Goal: Information Seeking & Learning: Learn about a topic

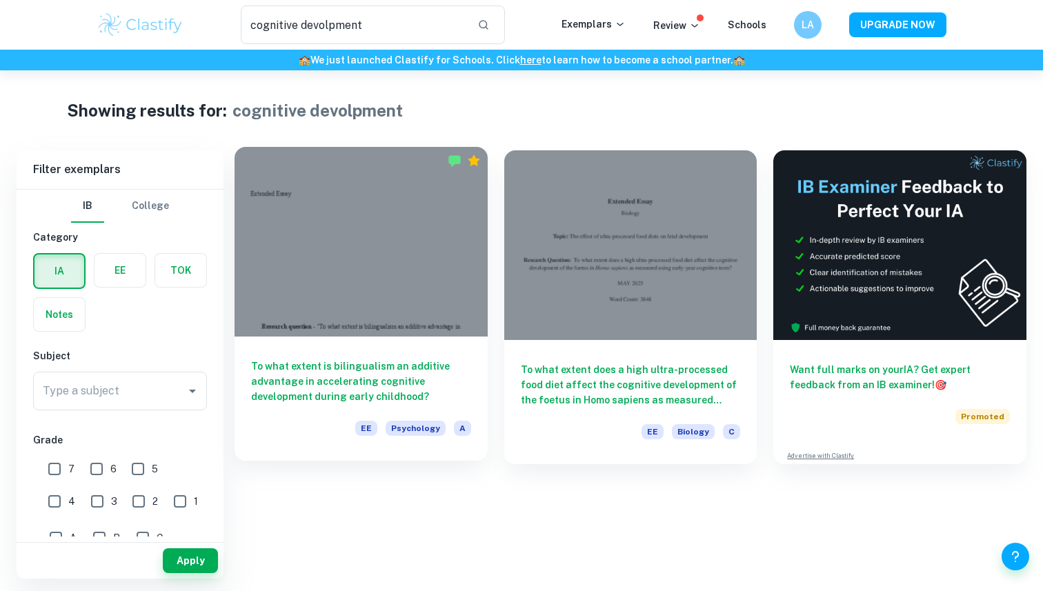
click at [377, 275] on div at bounding box center [361, 242] width 253 height 190
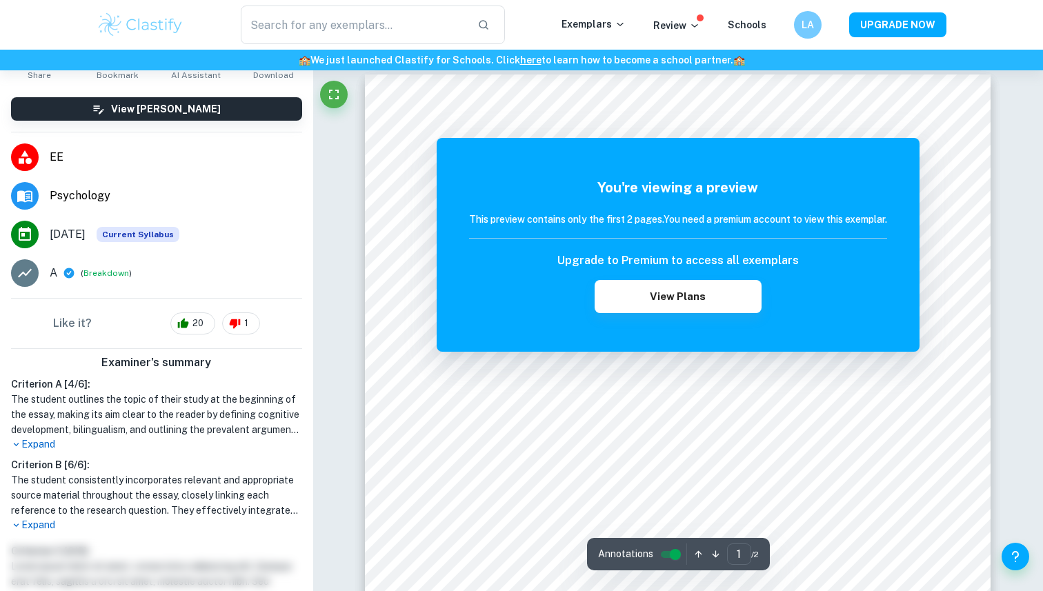
scroll to position [8, 0]
click at [106, 275] on button "Breakdown" at bounding box center [106, 273] width 46 height 12
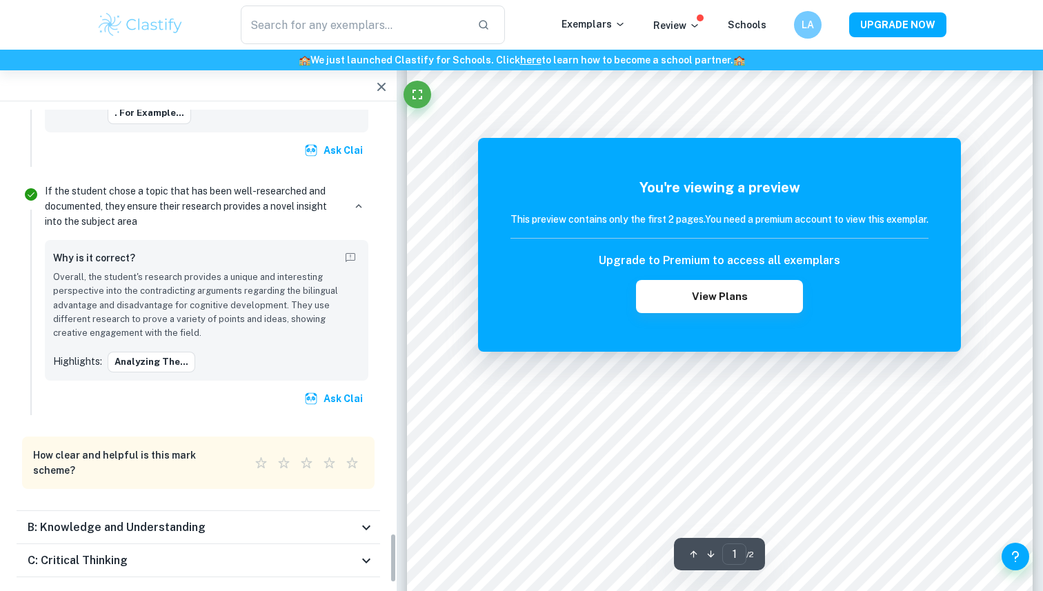
scroll to position [150, 0]
click at [157, 553] on div "C: Critical Thinking" at bounding box center [193, 561] width 330 height 17
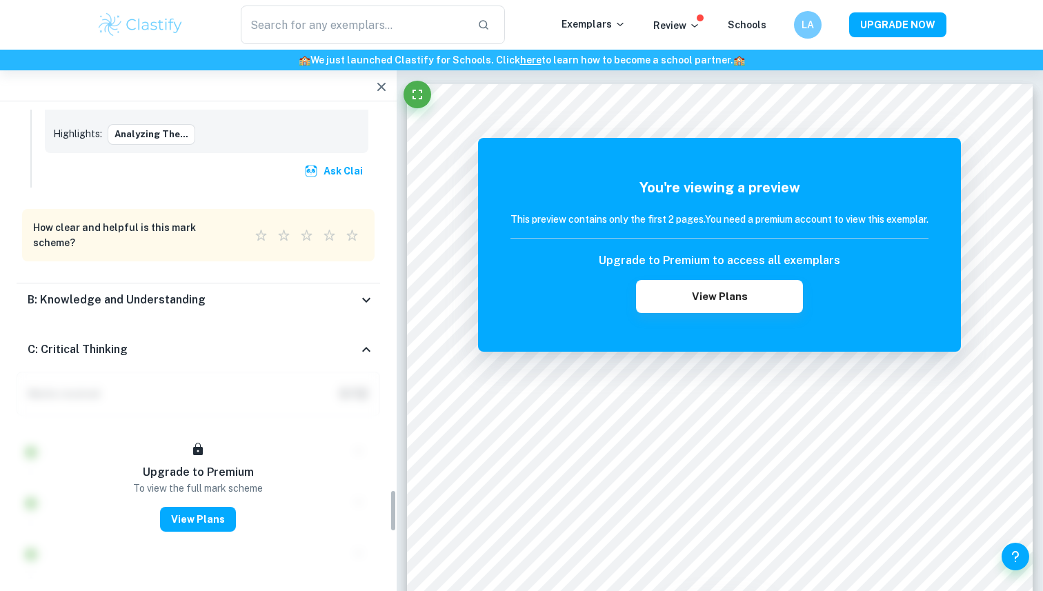
scroll to position [4225, 0]
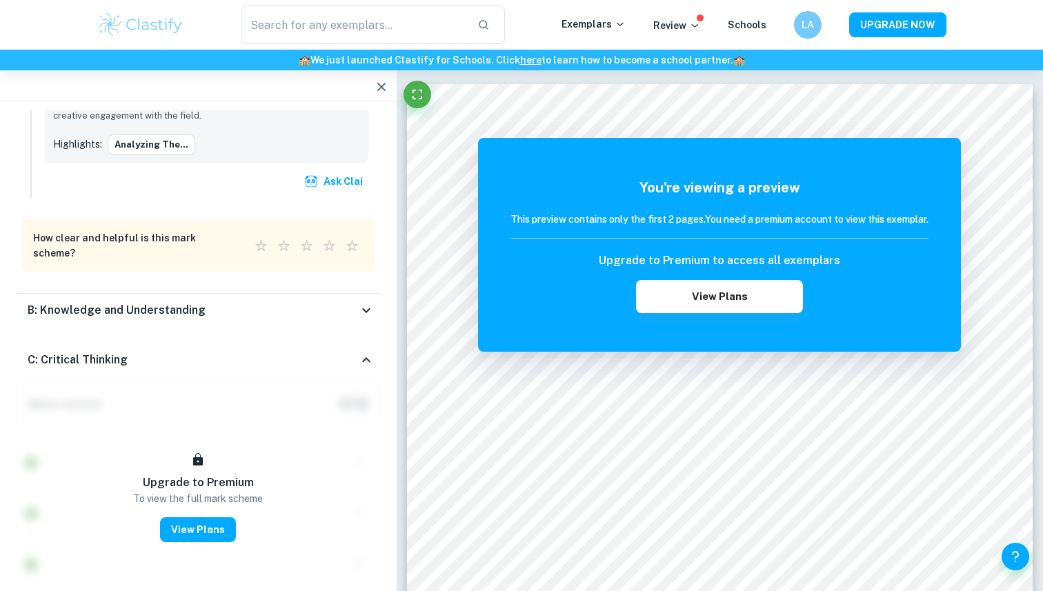
click at [169, 338] on div "C: Critical Thinking" at bounding box center [199, 360] width 364 height 44
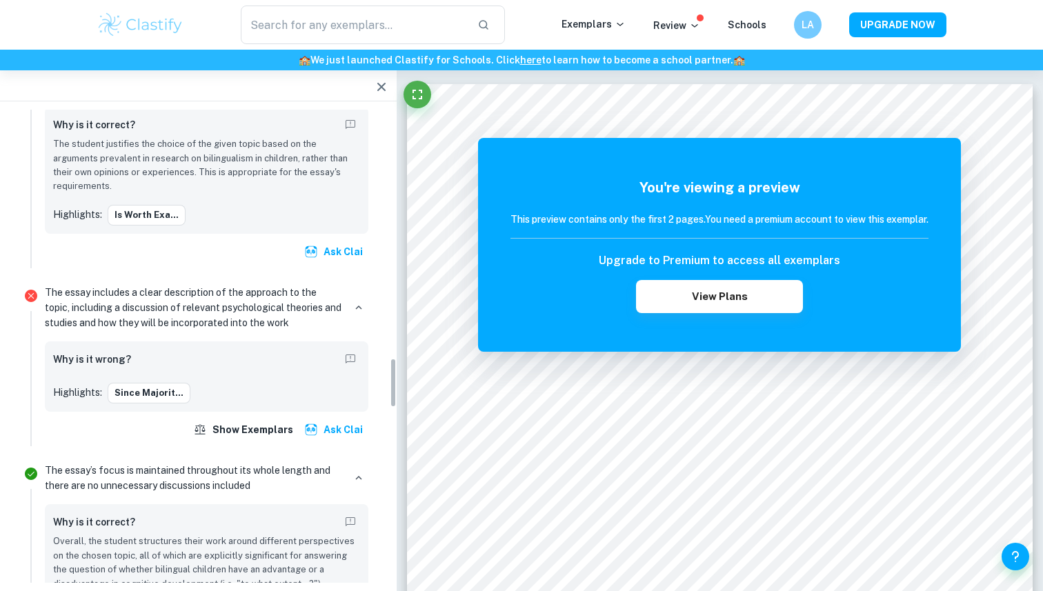
scroll to position [2329, 0]
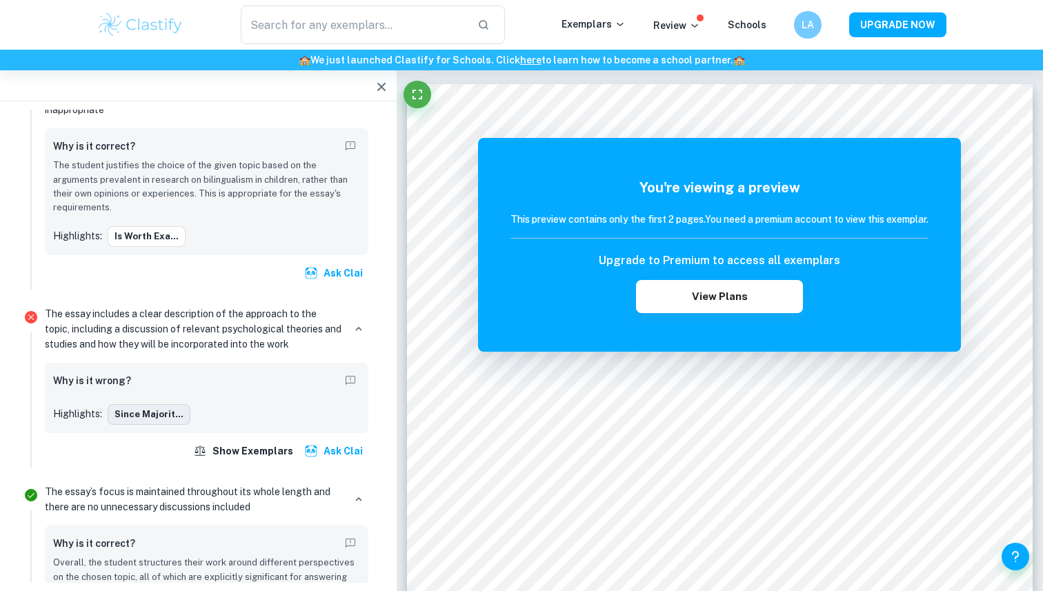
click at [148, 404] on button "Since majorit..." at bounding box center [149, 414] width 83 height 21
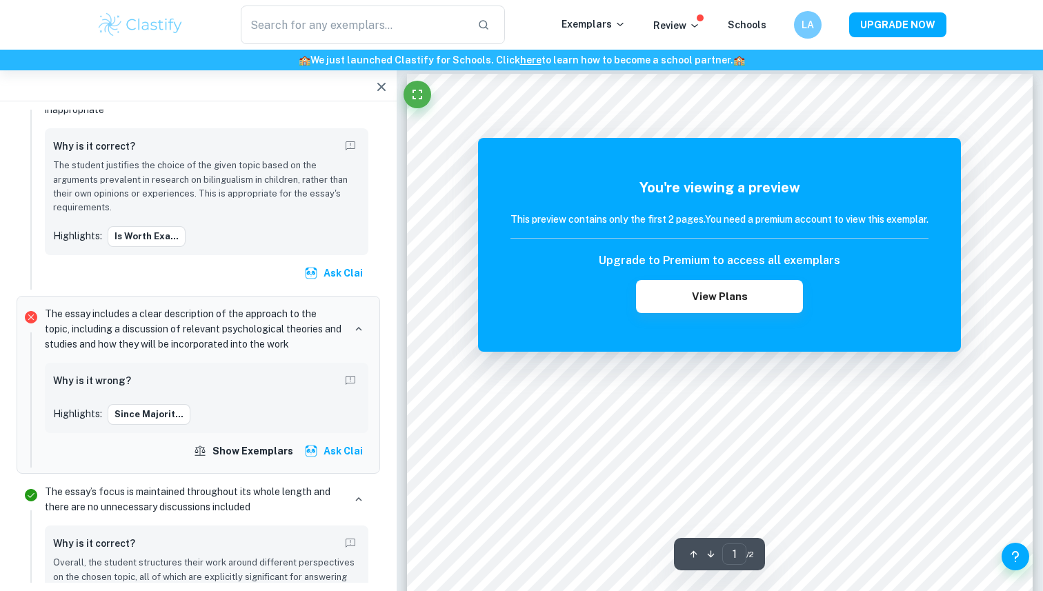
scroll to position [0, 0]
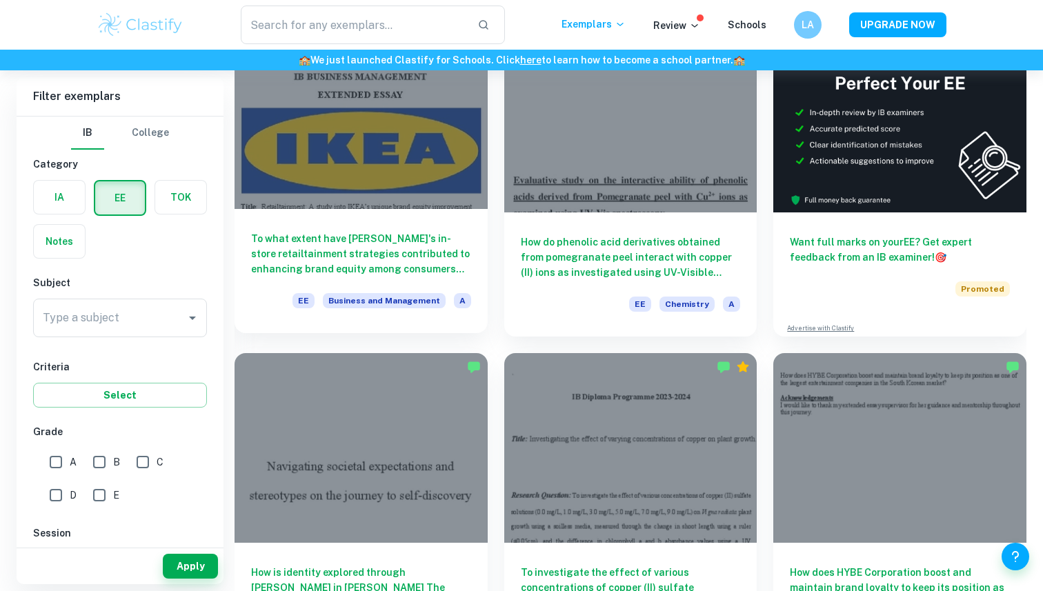
scroll to position [158, 0]
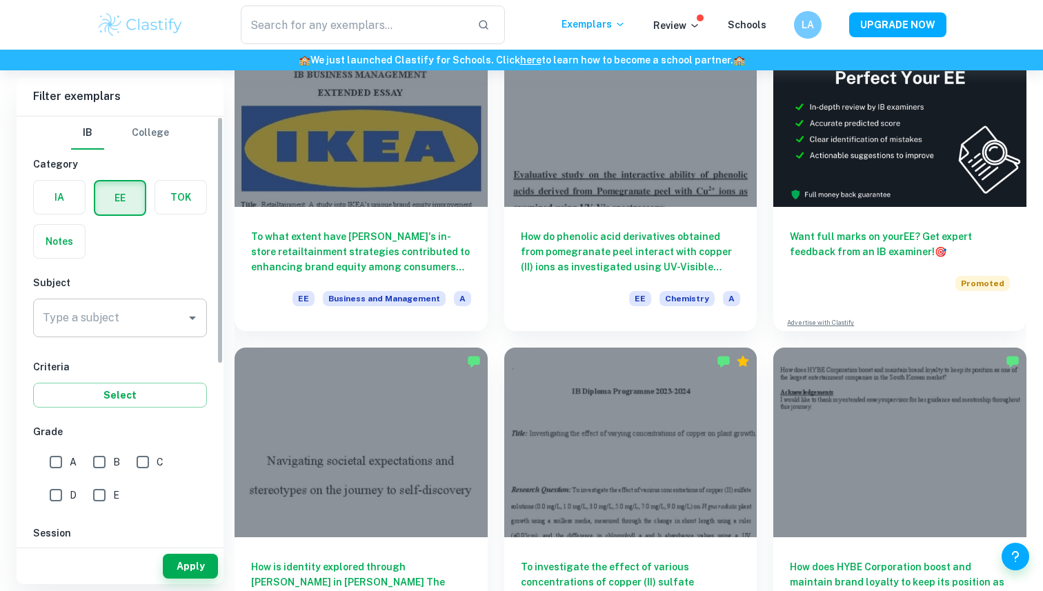
click at [124, 315] on input "Type a subject" at bounding box center [109, 318] width 141 height 26
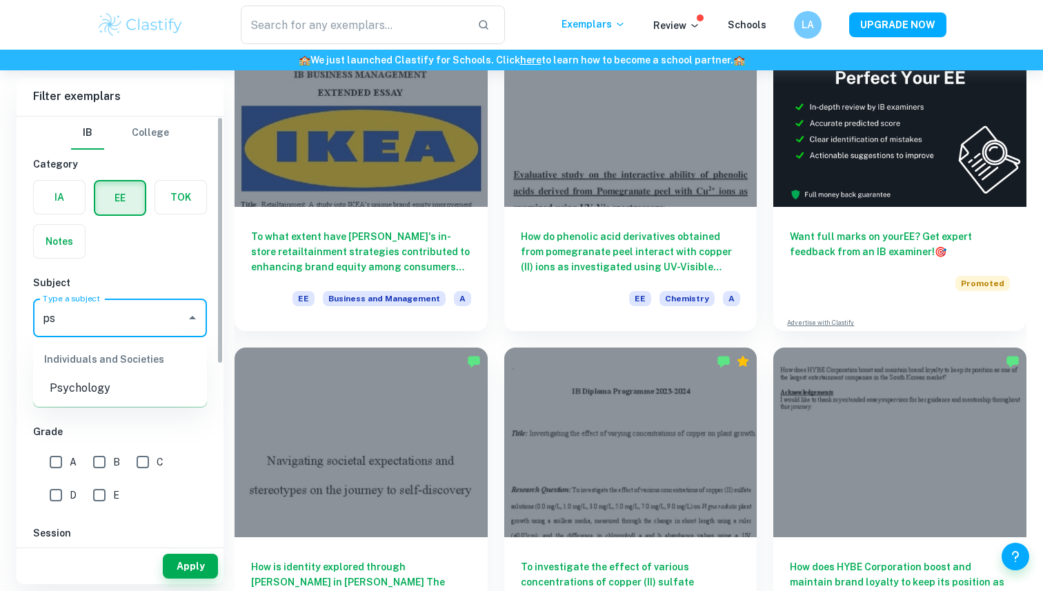
type input "ps"
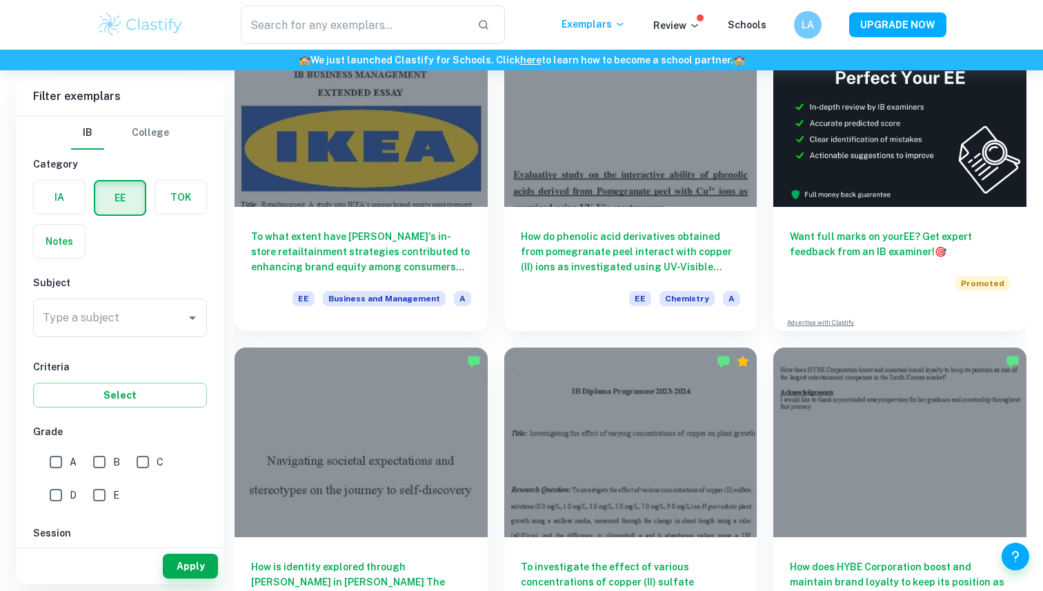
click at [114, 408] on div "IB College Category IA EE TOK Notes Subject Type a subject Type a subject Crite…" at bounding box center [120, 482] width 207 height 731
click at [130, 317] on input "Type a subject" at bounding box center [109, 318] width 141 height 26
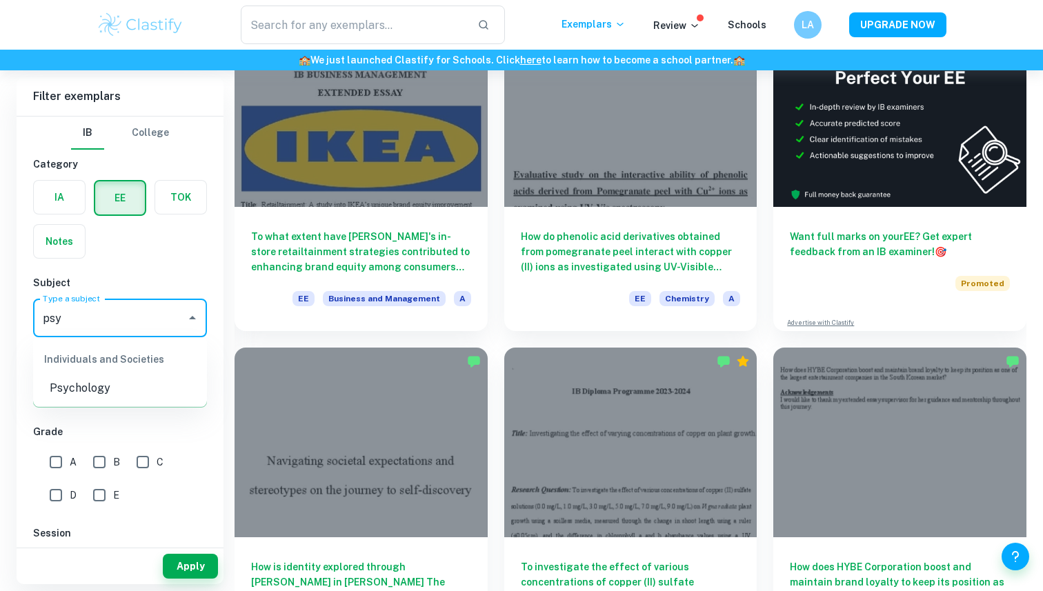
click at [155, 393] on li "Psychology" at bounding box center [120, 388] width 174 height 25
type input "Psychology"
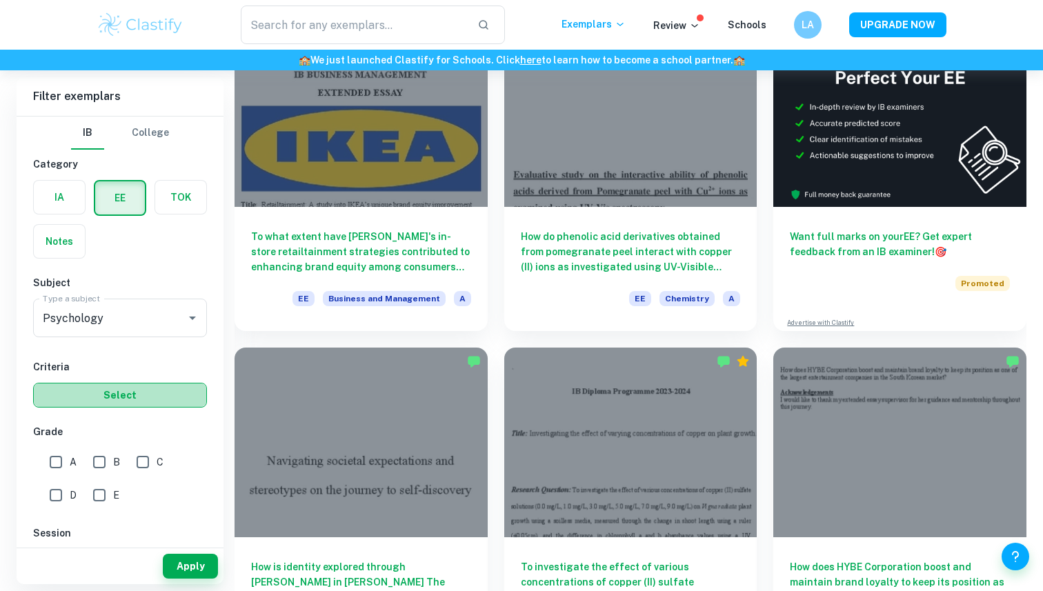
click at [174, 388] on button "Select" at bounding box center [120, 395] width 174 height 25
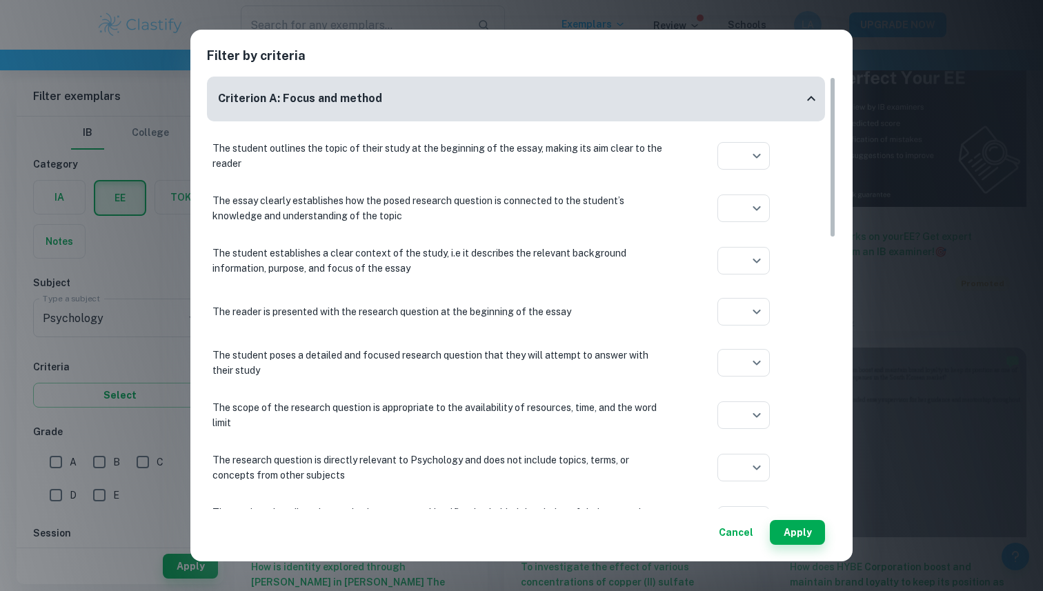
click at [135, 347] on div "Filter by criteria Criterion A: Focus and method The student outlines the topic…" at bounding box center [521, 295] width 1043 height 591
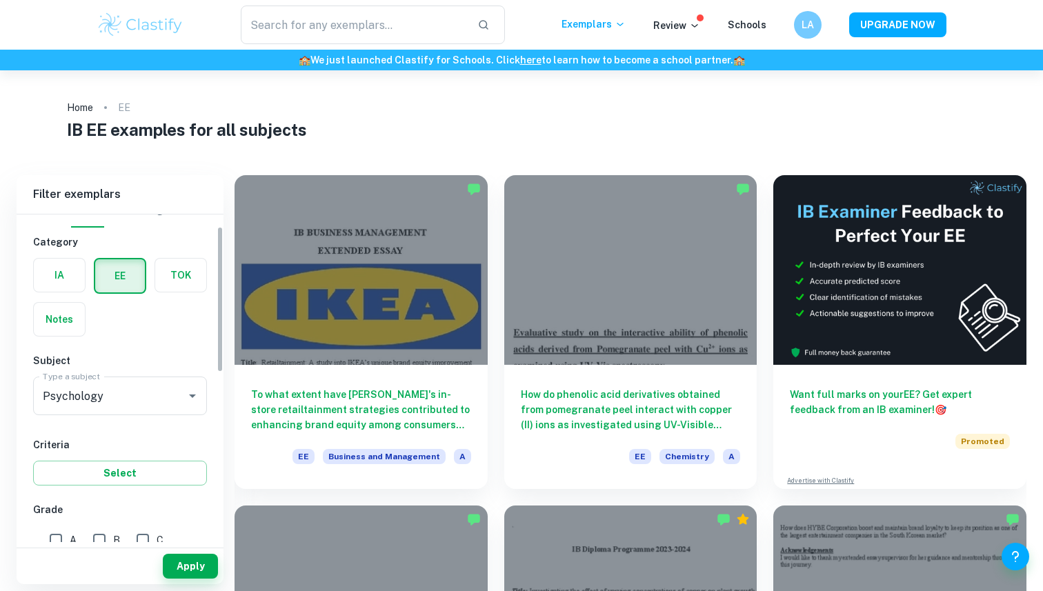
scroll to position [34, 0]
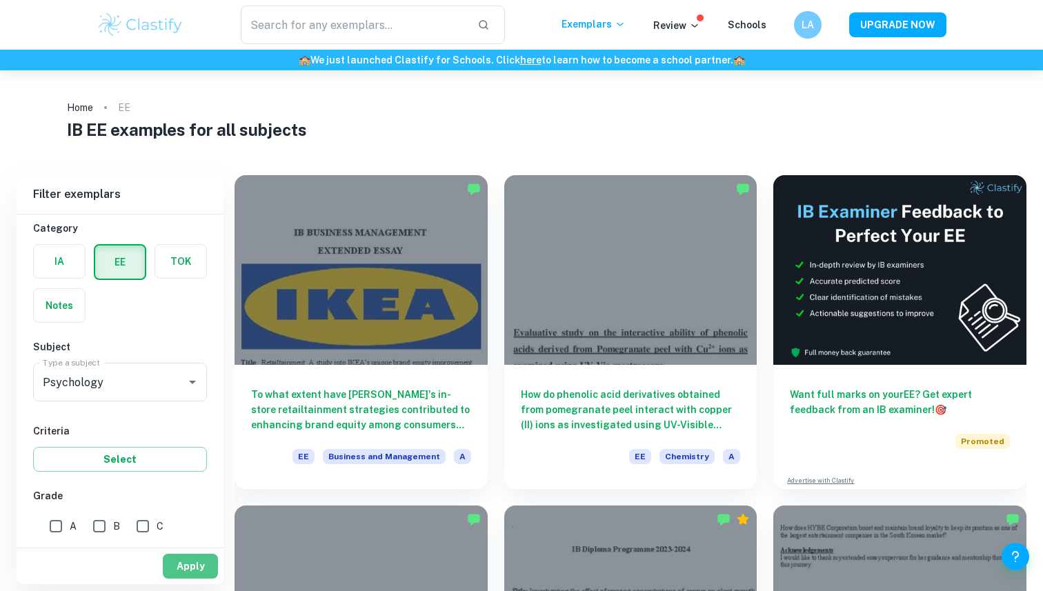
click at [201, 573] on button "Apply" at bounding box center [190, 566] width 55 height 25
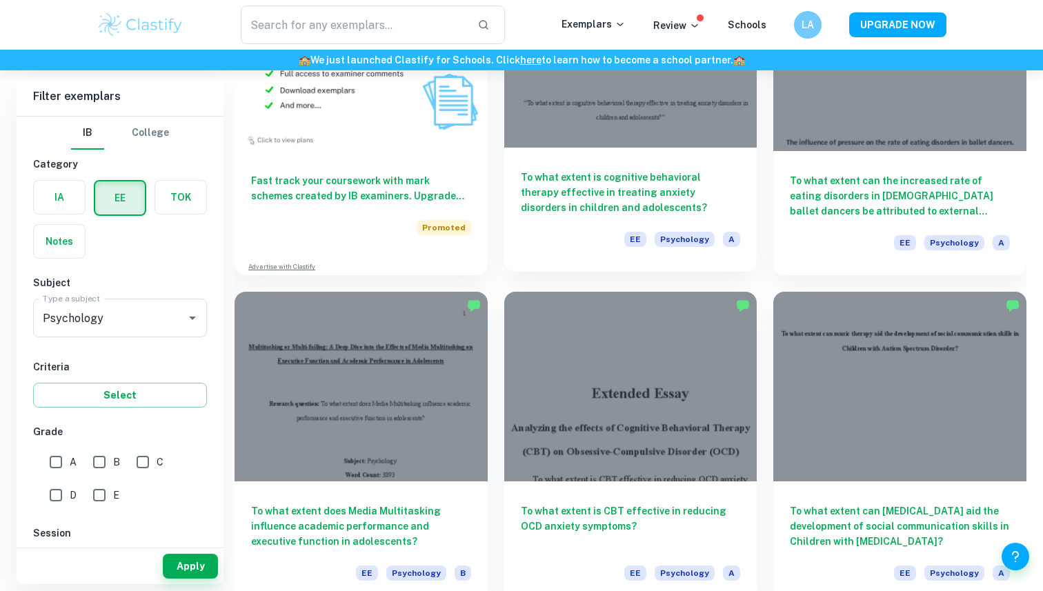
scroll to position [885, 0]
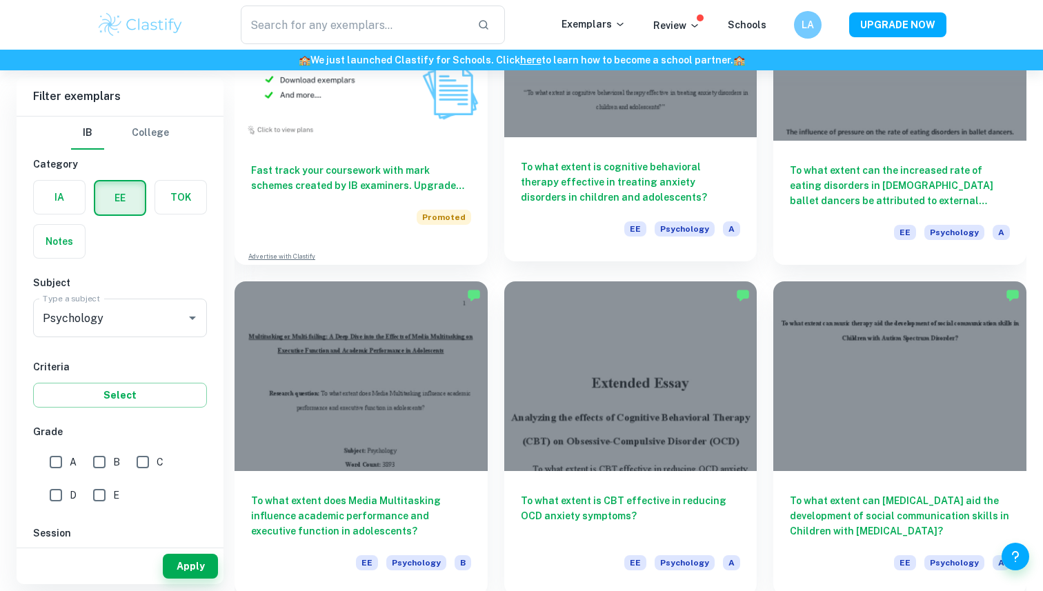
click at [631, 132] on div at bounding box center [630, 43] width 253 height 190
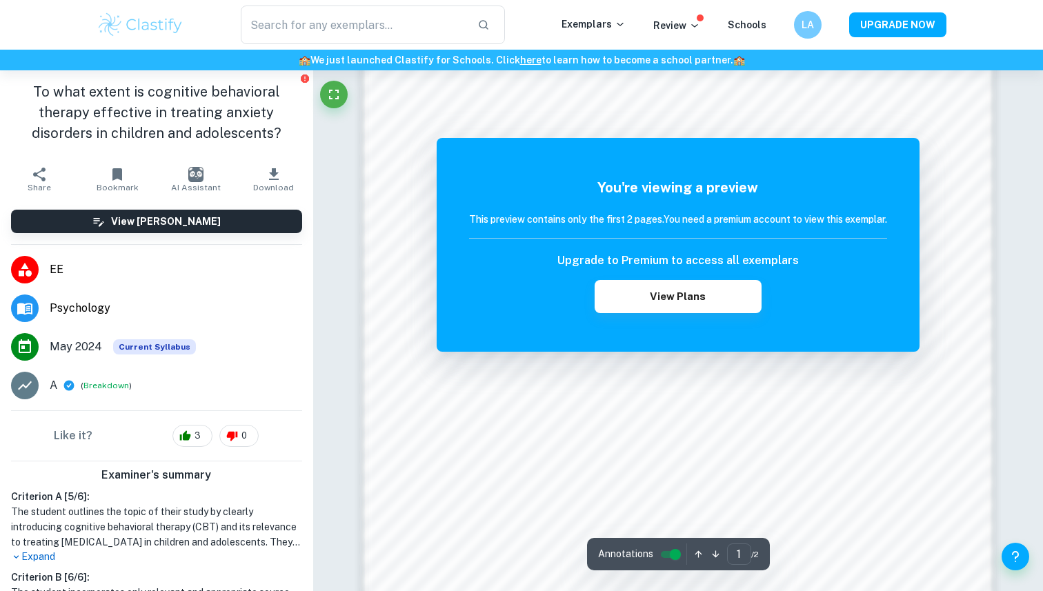
scroll to position [1364, 0]
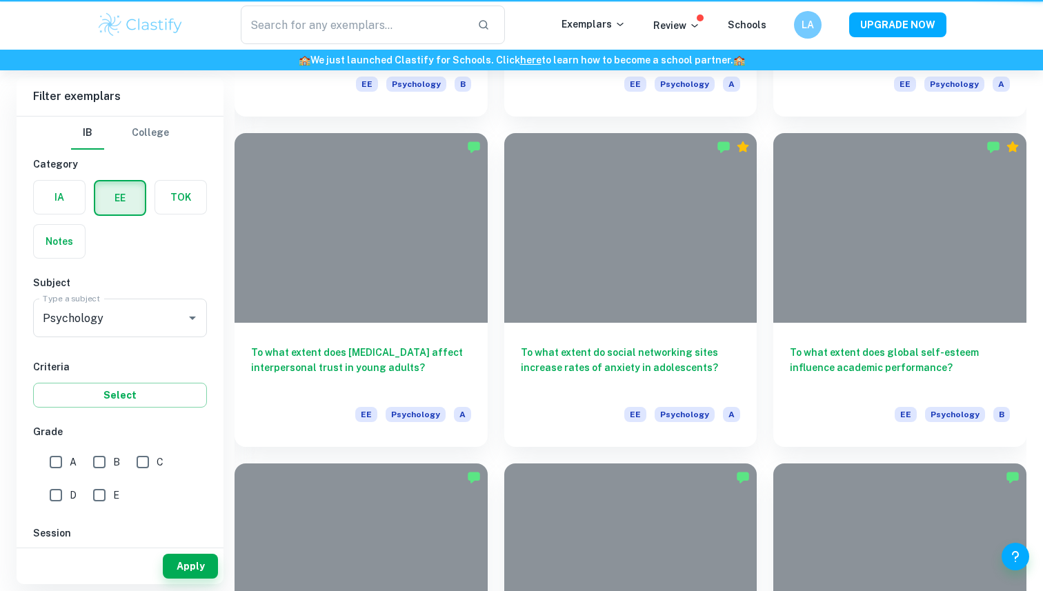
scroll to position [885, 0]
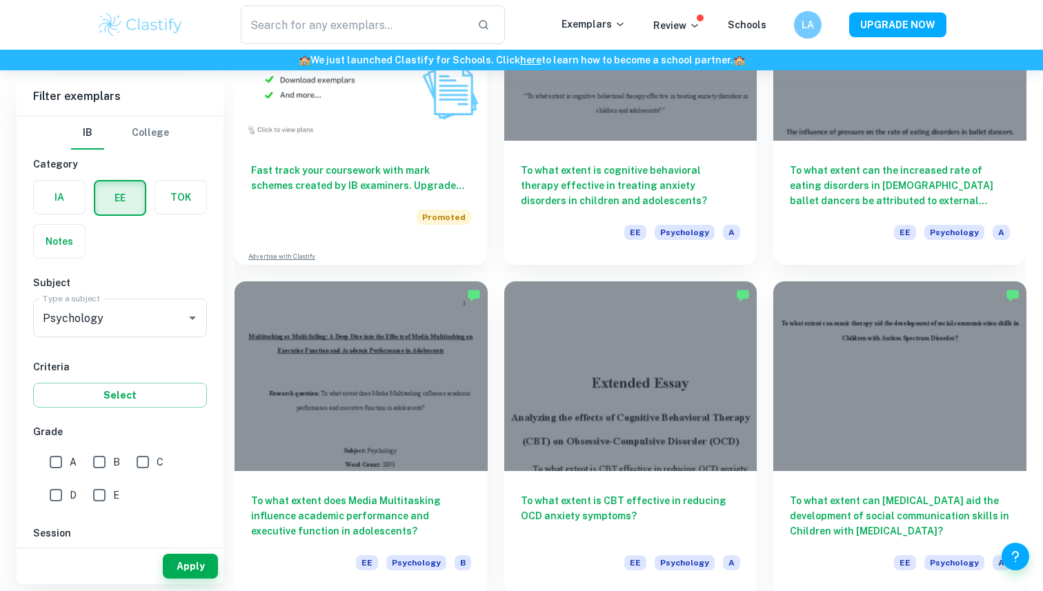
click at [106, 456] on input "B" at bounding box center [100, 462] width 28 height 28
checkbox input "true"
click at [189, 561] on button "Apply" at bounding box center [190, 566] width 55 height 25
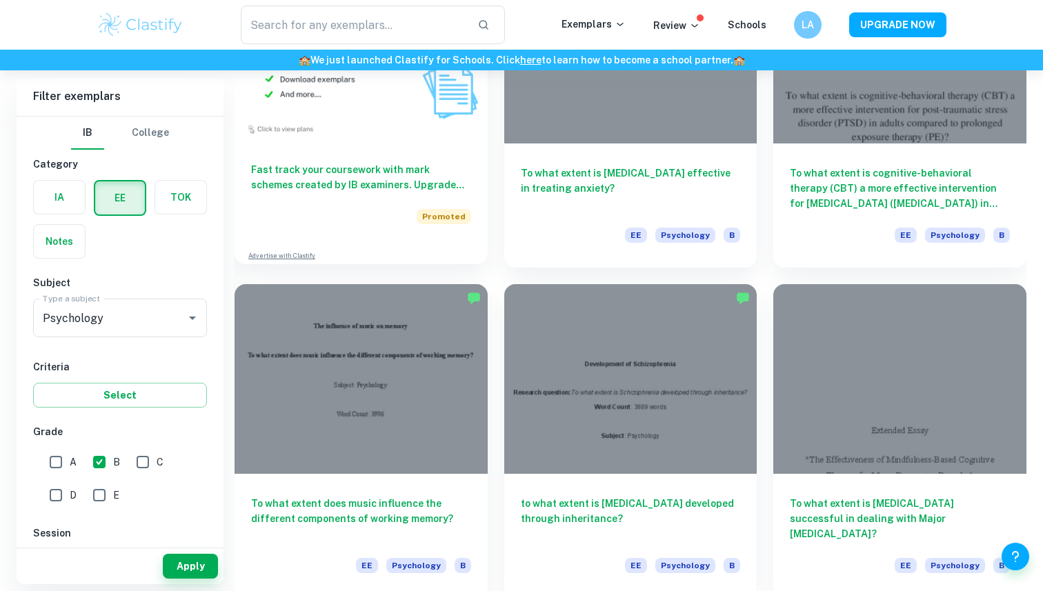
scroll to position [882, 0]
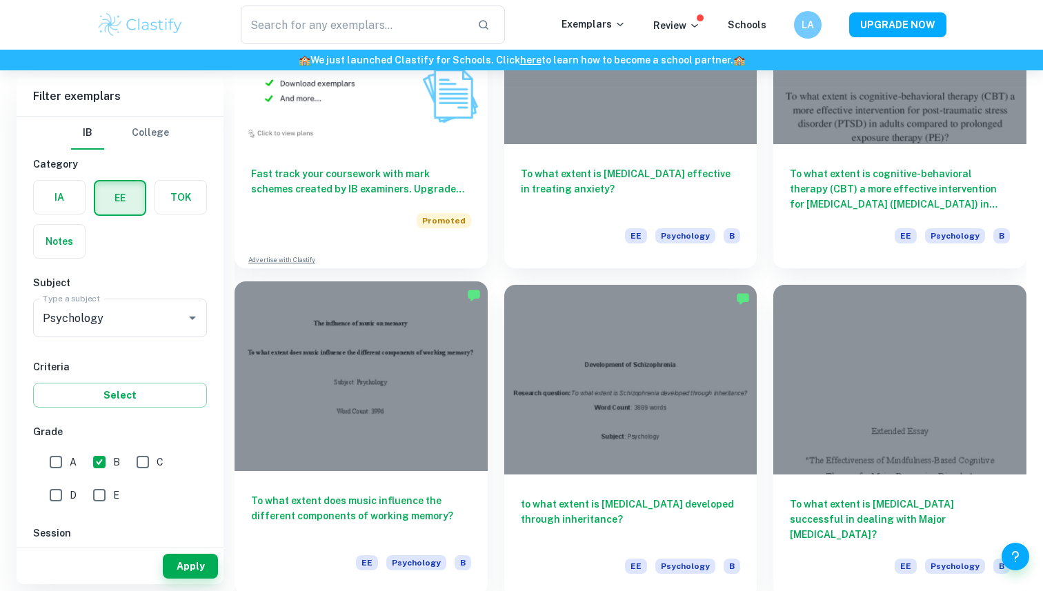
click at [320, 389] on div at bounding box center [361, 376] width 253 height 190
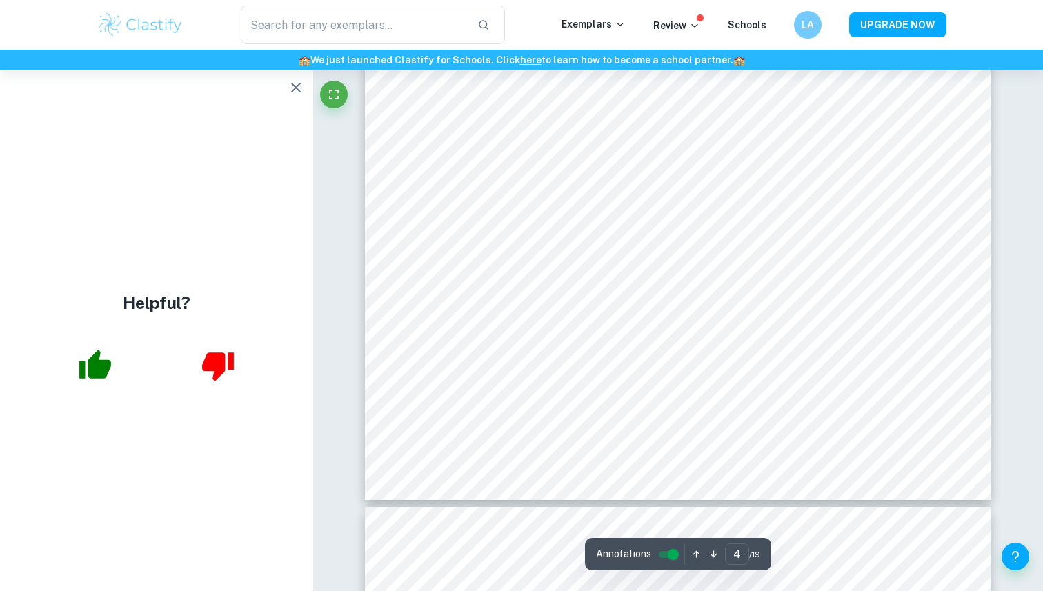
scroll to position [3341, 0]
click at [82, 358] on icon "button" at bounding box center [95, 365] width 34 height 34
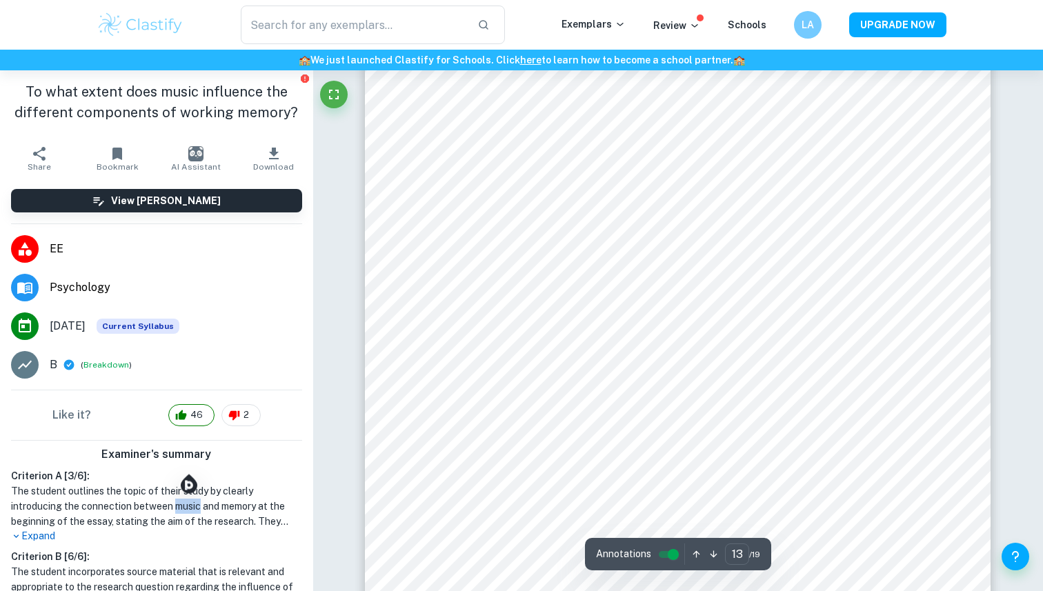
scroll to position [11040, 0]
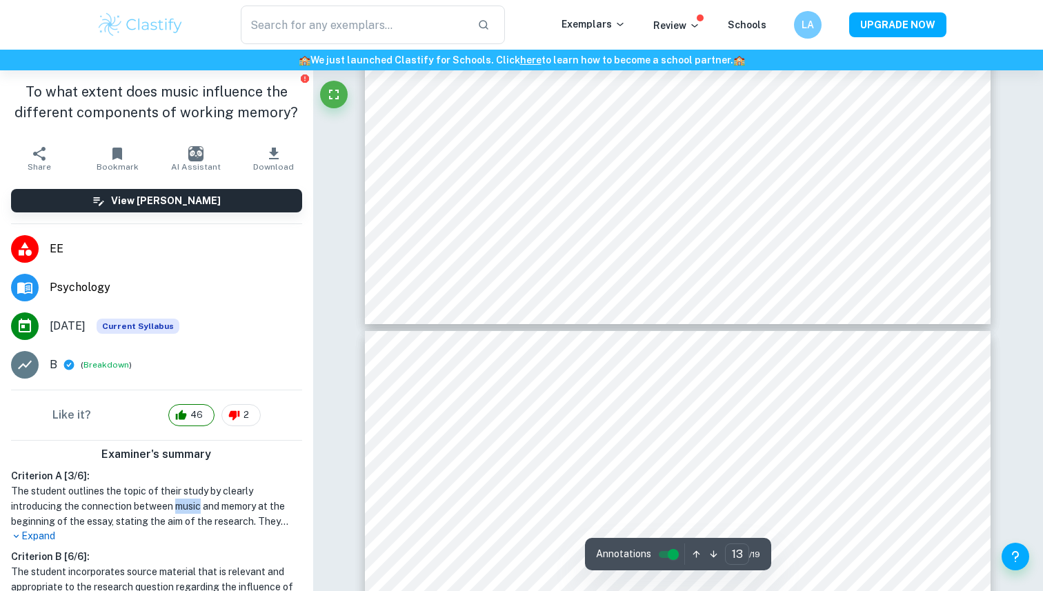
type input "14"
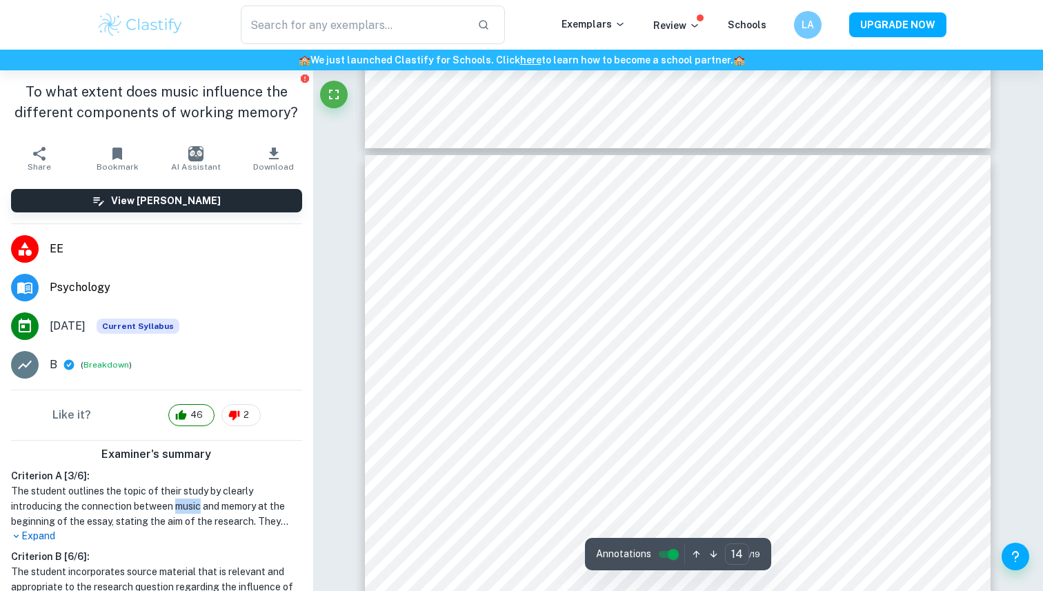
scroll to position [11814, 0]
